Goal: Information Seeking & Learning: Find specific fact

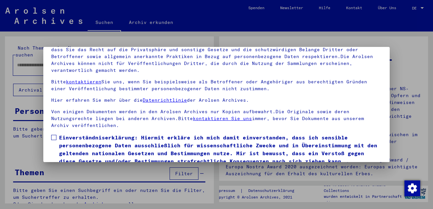
scroll to position [53, 0]
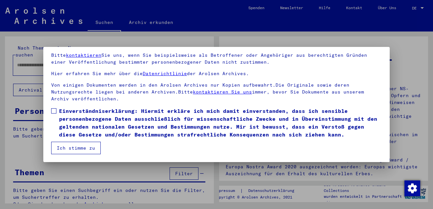
click at [76, 147] on button "Ich stimme zu" at bounding box center [75, 148] width 49 height 12
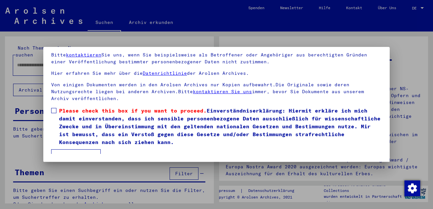
click at [51, 109] on span at bounding box center [53, 110] width 5 height 5
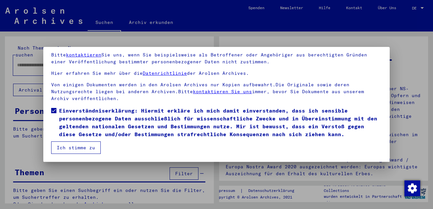
click at [79, 148] on button "Ich stimme zu" at bounding box center [75, 147] width 49 height 12
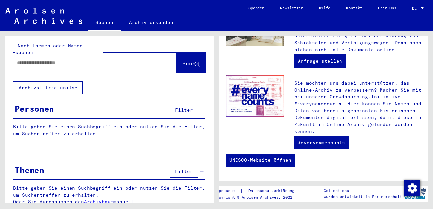
scroll to position [267, 0]
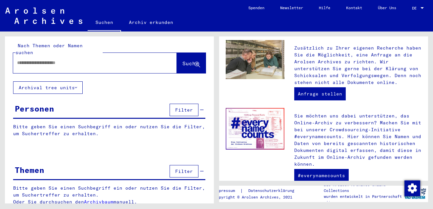
drag, startPoint x: 53, startPoint y: 54, endPoint x: 53, endPoint y: 59, distance: 4.9
click at [53, 59] on input "text" at bounding box center [87, 62] width 140 height 7
type input "**********"
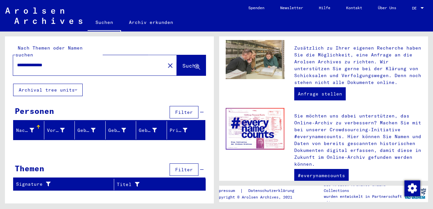
click at [185, 62] on span "Suche" at bounding box center [190, 65] width 16 height 7
click at [154, 23] on link "Archiv erkunden" at bounding box center [151, 22] width 60 height 16
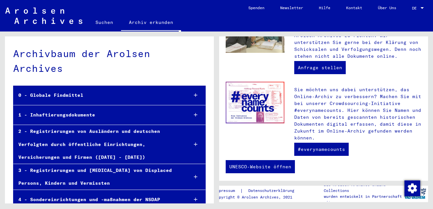
scroll to position [300, 0]
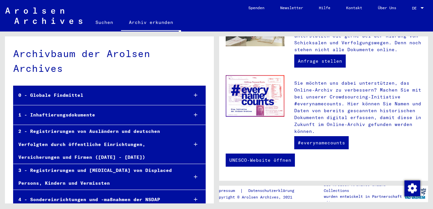
click at [261, 99] on img at bounding box center [254, 96] width 59 height 42
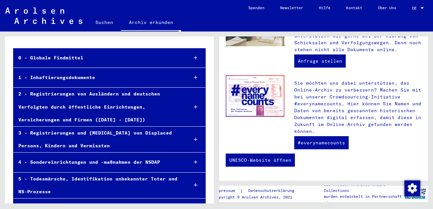
scroll to position [0, 0]
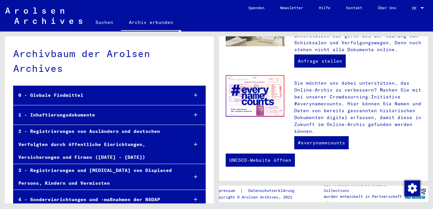
click at [101, 23] on link "Suchen" at bounding box center [103, 22] width 33 height 16
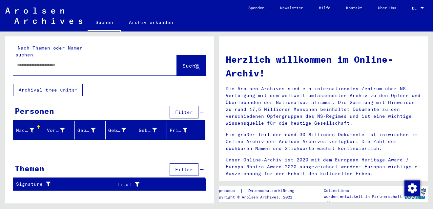
click at [24, 127] on div "Nachname" at bounding box center [25, 130] width 18 height 7
click at [52, 127] on div "Vorname" at bounding box center [56, 130] width 18 height 7
click at [34, 62] on input "text" at bounding box center [87, 65] width 140 height 7
type input "******"
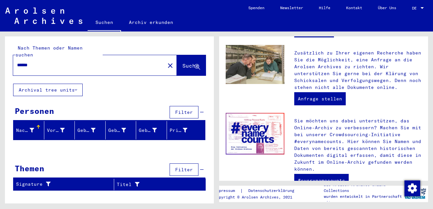
scroll to position [300, 0]
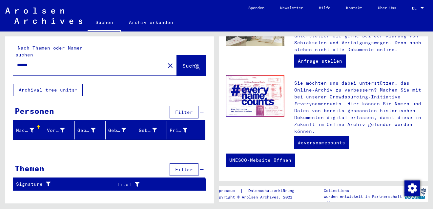
drag, startPoint x: 42, startPoint y: 55, endPoint x: 4, endPoint y: 62, distance: 37.9
click at [4, 62] on div "Nach Themen oder Namen suchen ****** close Suche Archival tree units Personen F…" at bounding box center [108, 117] width 216 height 172
